Goal: Information Seeking & Learning: Understand process/instructions

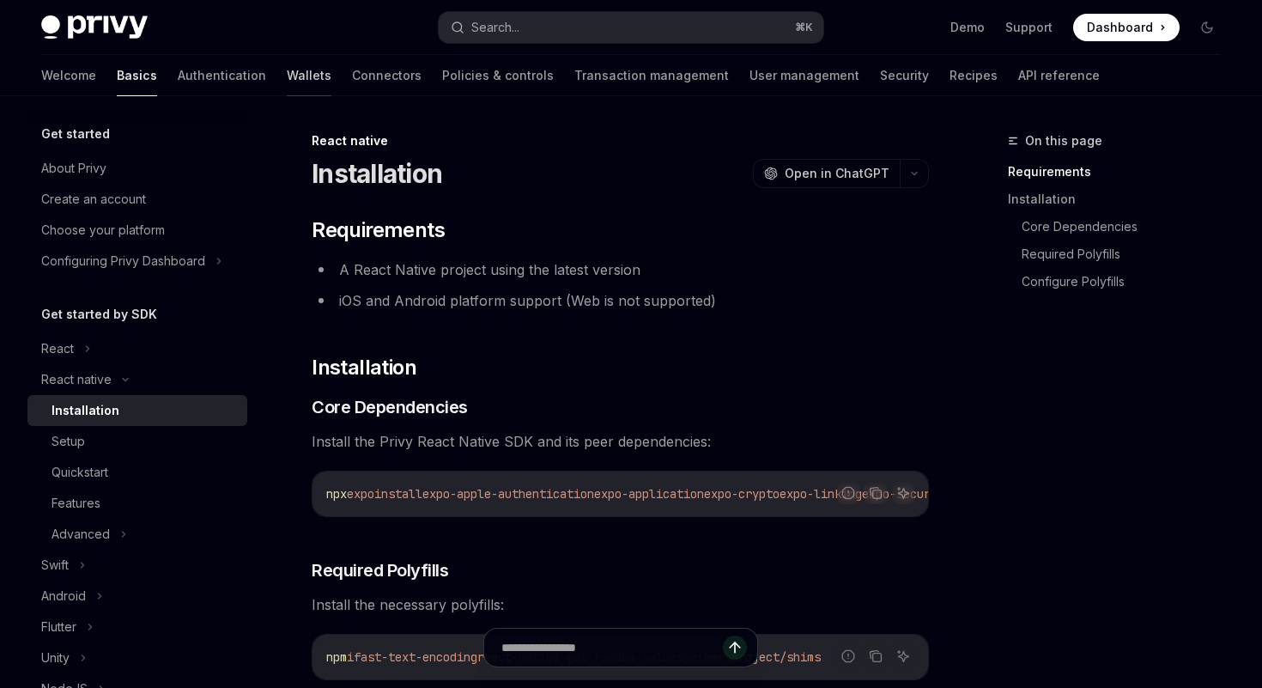
click at [287, 64] on link "Wallets" at bounding box center [309, 75] width 45 height 41
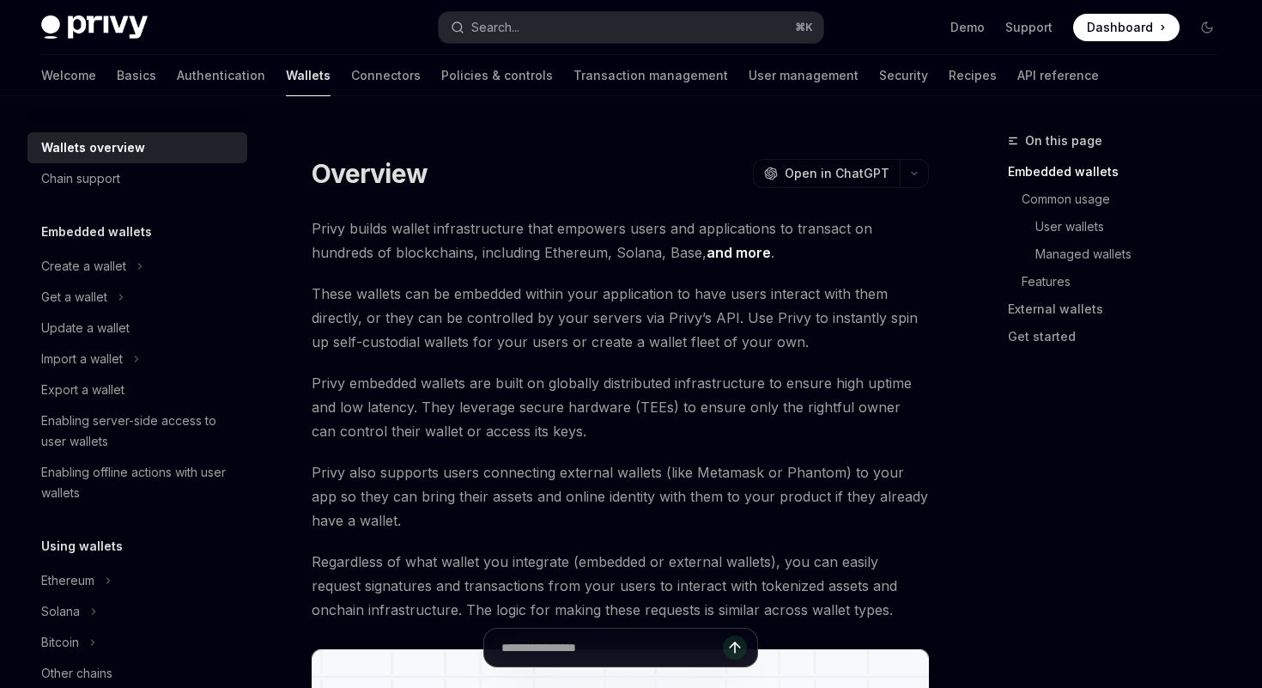
scroll to position [101, 0]
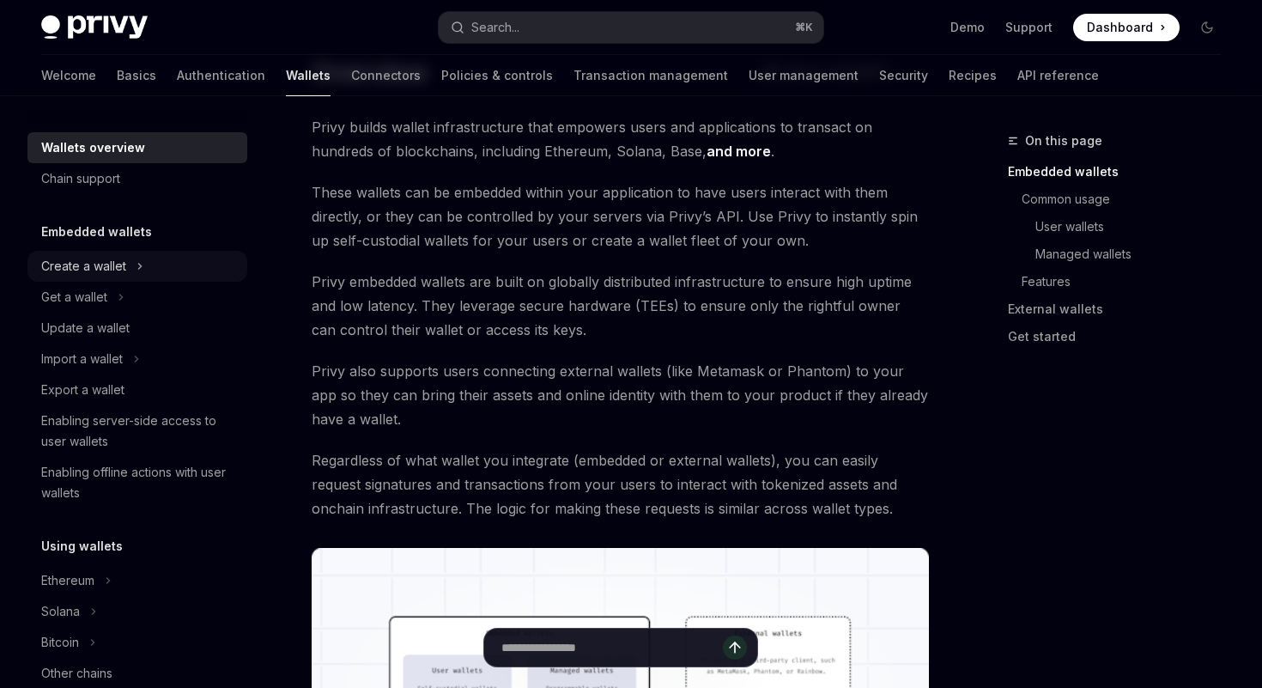
click at [125, 268] on div "Create a wallet" at bounding box center [83, 266] width 85 height 21
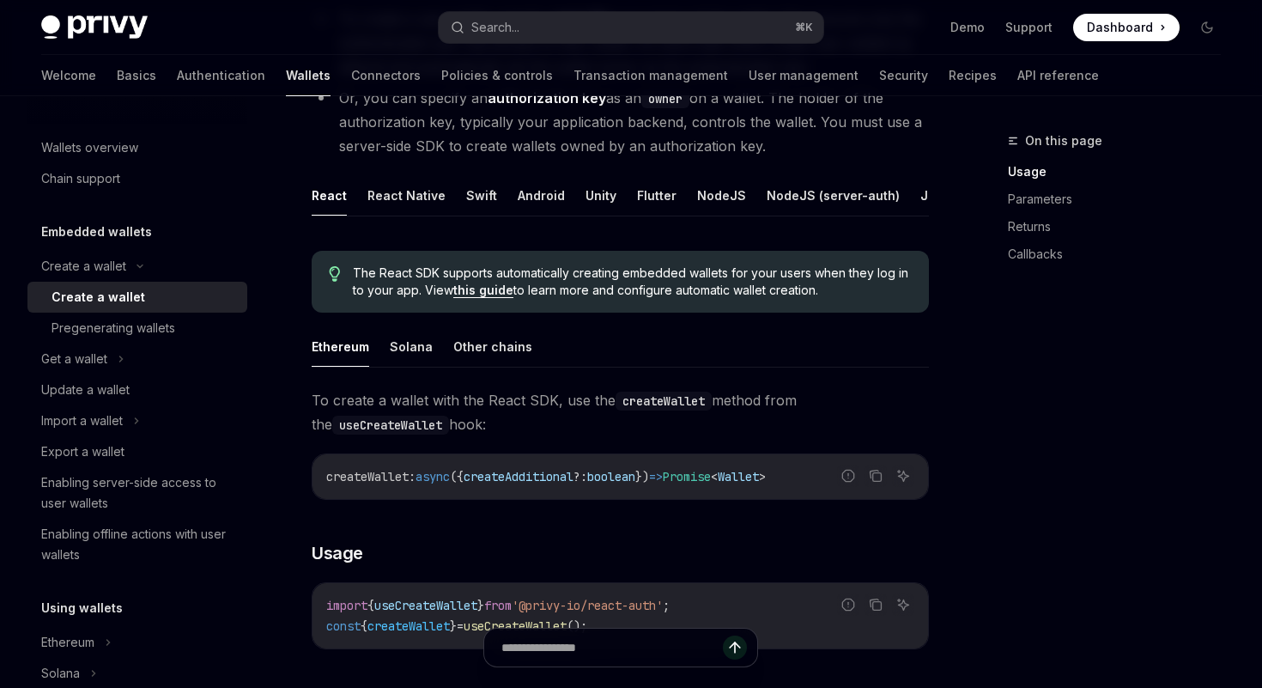
scroll to position [273, 0]
click at [407, 188] on button "React Native" at bounding box center [406, 197] width 78 height 40
type textarea "*"
